Goal: Information Seeking & Learning: Learn about a topic

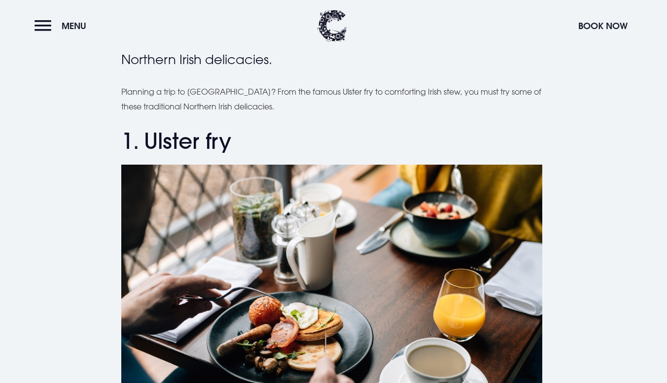
scroll to position [292, 0]
drag, startPoint x: 146, startPoint y: 142, endPoint x: 237, endPoint y: 147, distance: 91.4
click at [237, 147] on h2 "1. Ulster fry" at bounding box center [333, 141] width 425 height 26
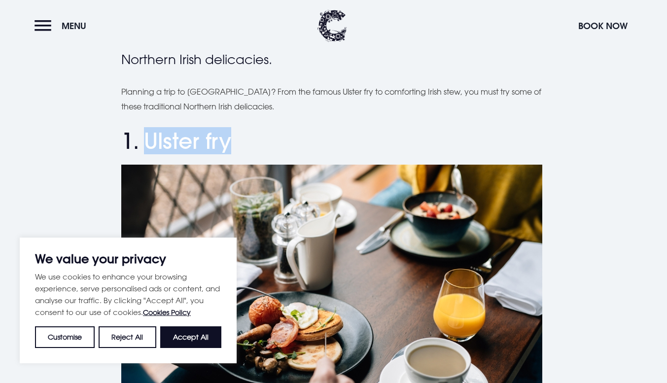
scroll to position [0, 0]
copy h2 "Ulster fry"
click at [237, 147] on h2 "1. Ulster fry" at bounding box center [333, 141] width 425 height 26
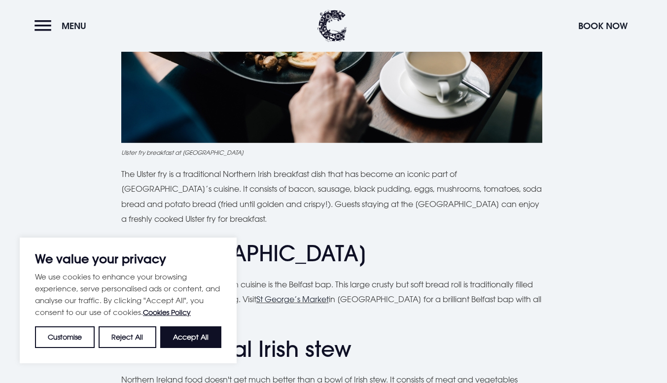
scroll to position [595, 0]
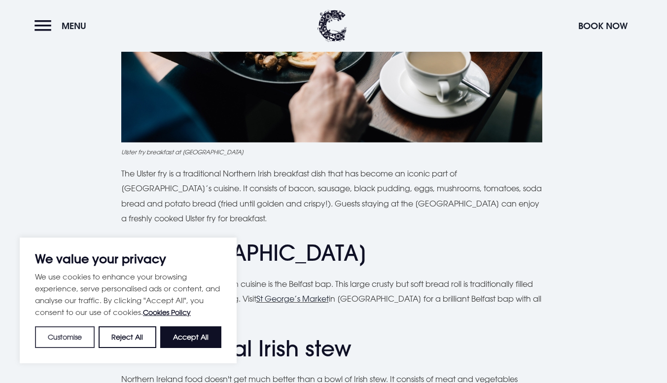
click at [79, 335] on button "Customise" at bounding box center [65, 337] width 60 height 22
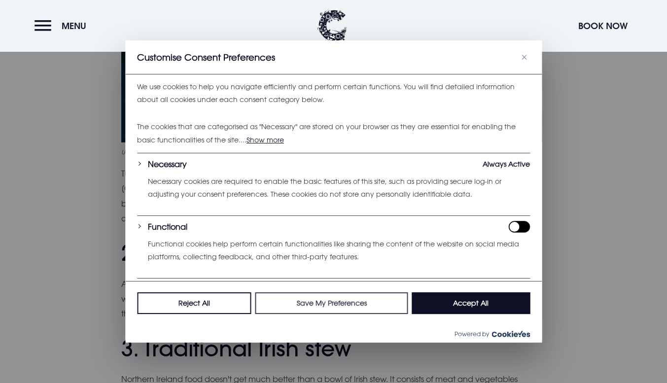
click at [349, 306] on button "Save My Preferences" at bounding box center [331, 303] width 153 height 22
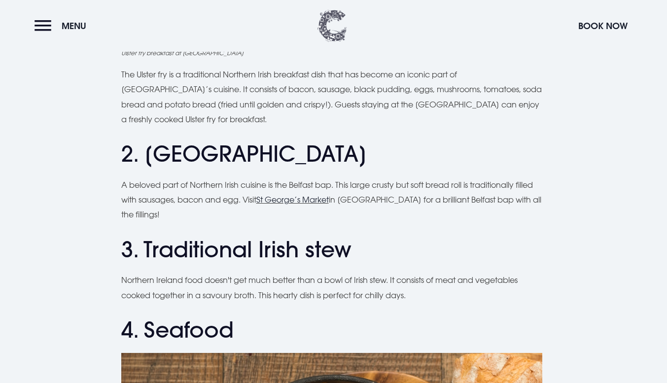
scroll to position [695, 0]
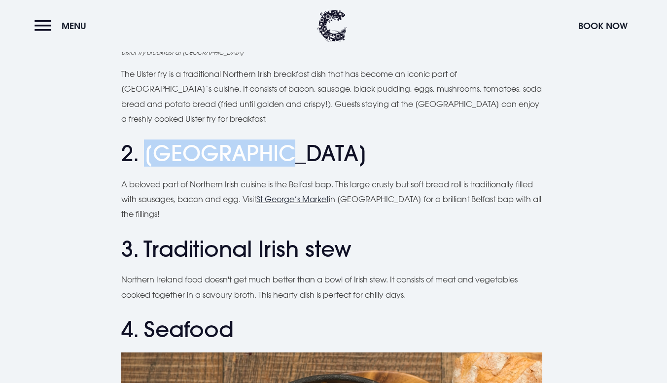
drag, startPoint x: 146, startPoint y: 148, endPoint x: 261, endPoint y: 153, distance: 115.0
click at [261, 153] on h2 "2. [GEOGRAPHIC_DATA]" at bounding box center [333, 154] width 425 height 26
copy h2 "Belfast bap"
click at [261, 153] on h2 "2. [GEOGRAPHIC_DATA]" at bounding box center [333, 154] width 425 height 26
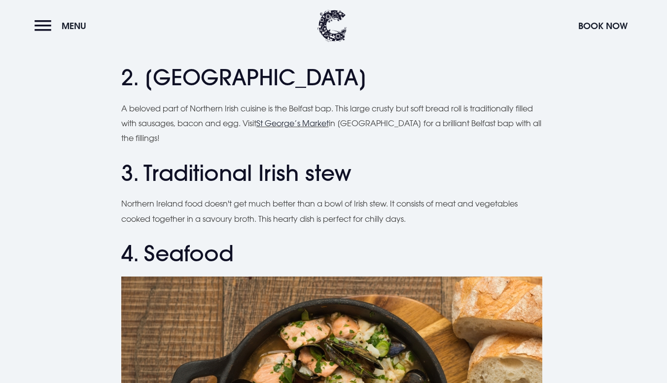
scroll to position [771, 0]
